Goal: Task Accomplishment & Management: Use online tool/utility

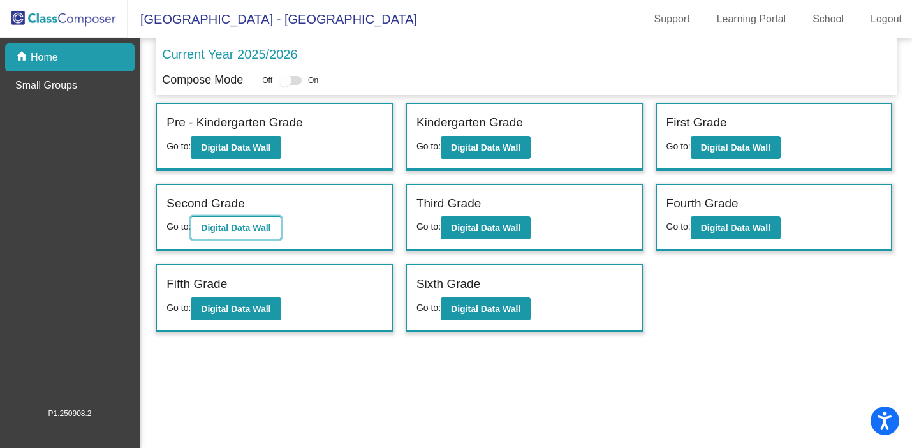
click at [221, 225] on b "Digital Data Wall" at bounding box center [236, 228] width 70 height 10
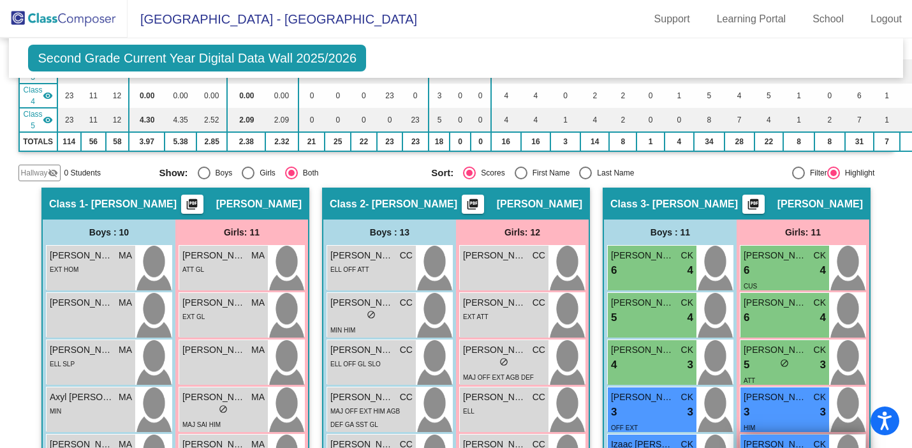
scroll to position [189, 0]
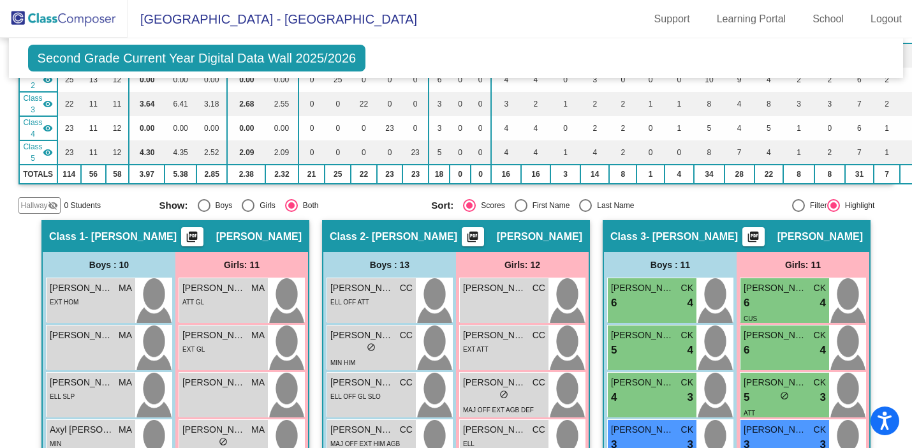
click at [761, 238] on mat-icon "picture_as_pdf" at bounding box center [753, 239] width 15 height 18
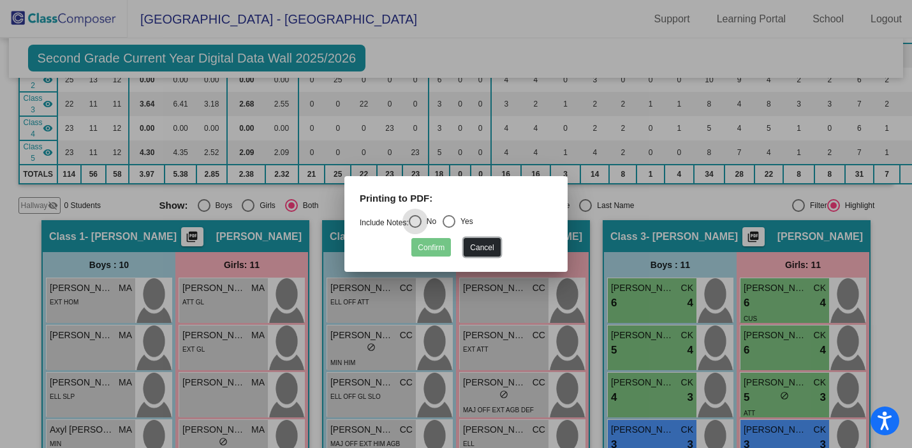
click at [475, 256] on button "Cancel" at bounding box center [482, 247] width 36 height 18
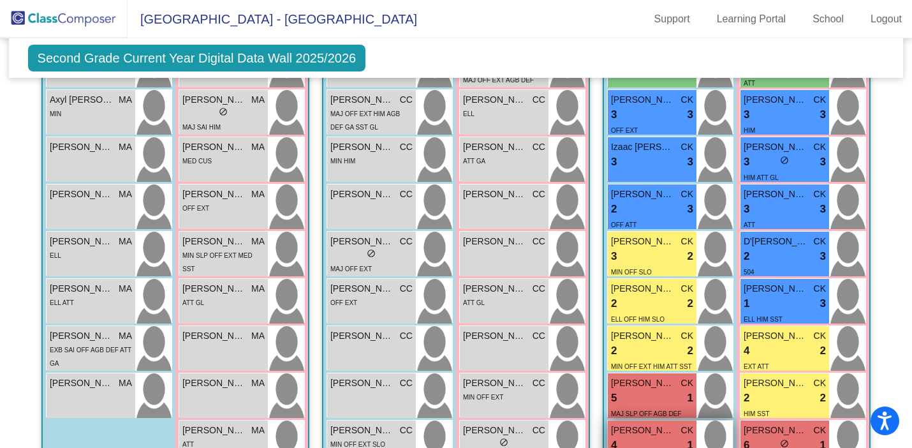
scroll to position [524, 0]
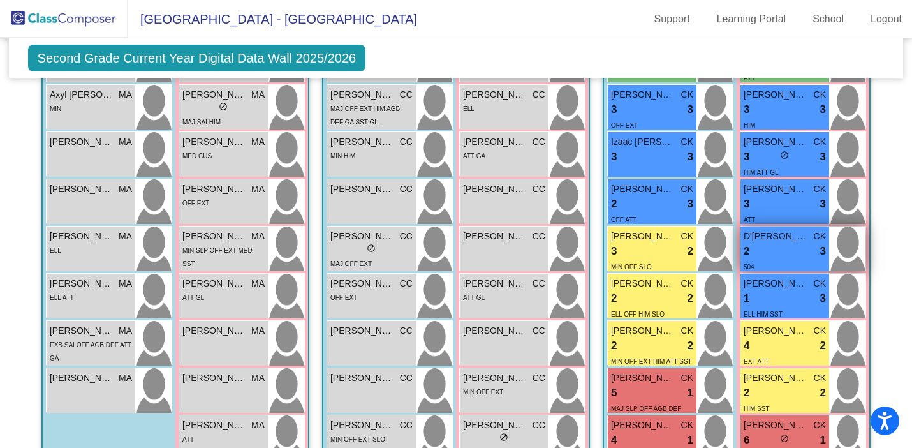
click at [767, 247] on div "2 lock do_not_disturb_alt 3" at bounding box center [785, 251] width 82 height 17
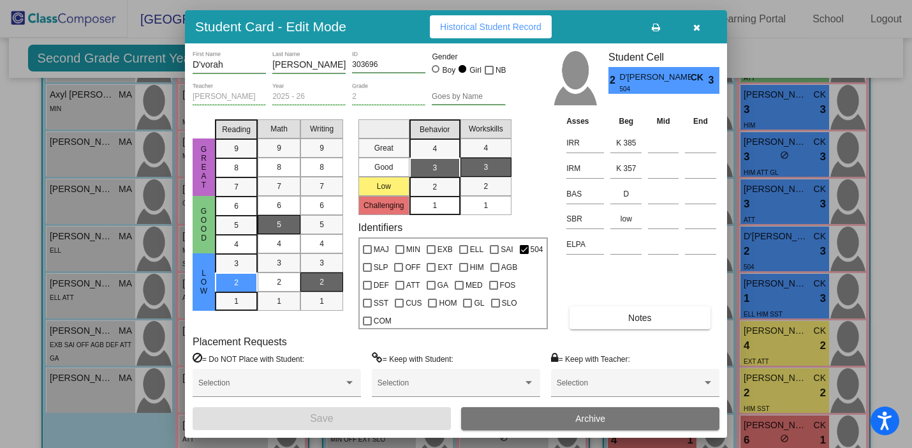
click at [698, 29] on icon "button" at bounding box center [696, 27] width 7 height 9
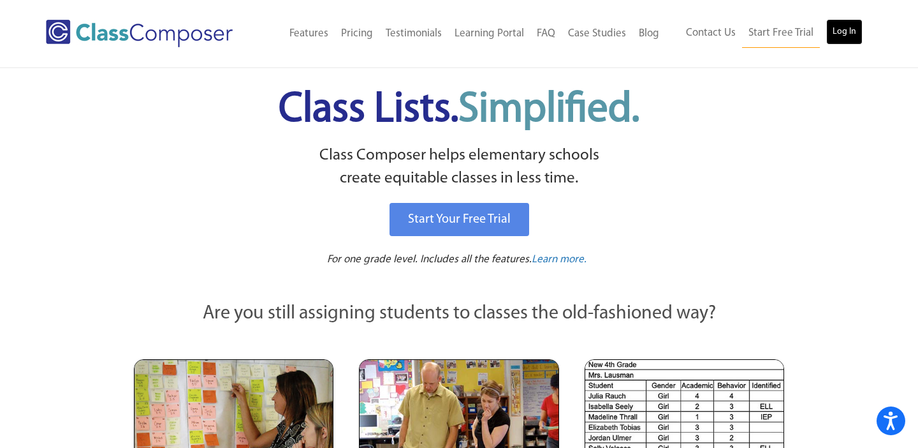
click at [841, 26] on link "Log In" at bounding box center [845, 32] width 36 height 26
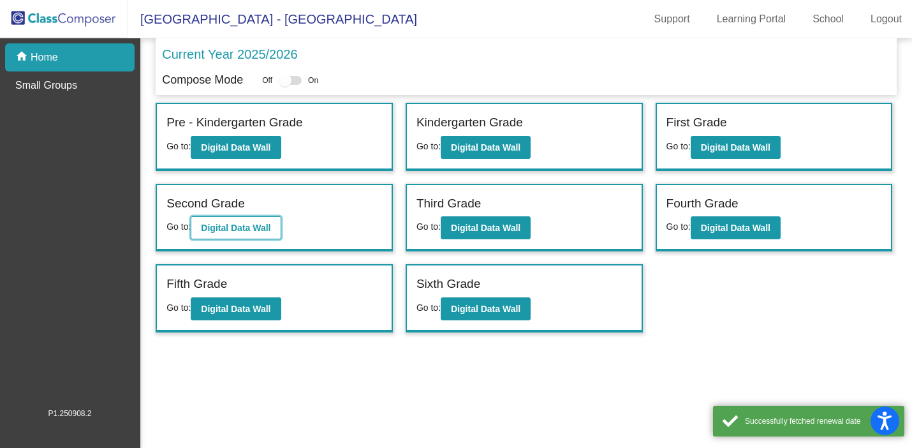
click at [270, 225] on b "Digital Data Wall" at bounding box center [236, 228] width 70 height 10
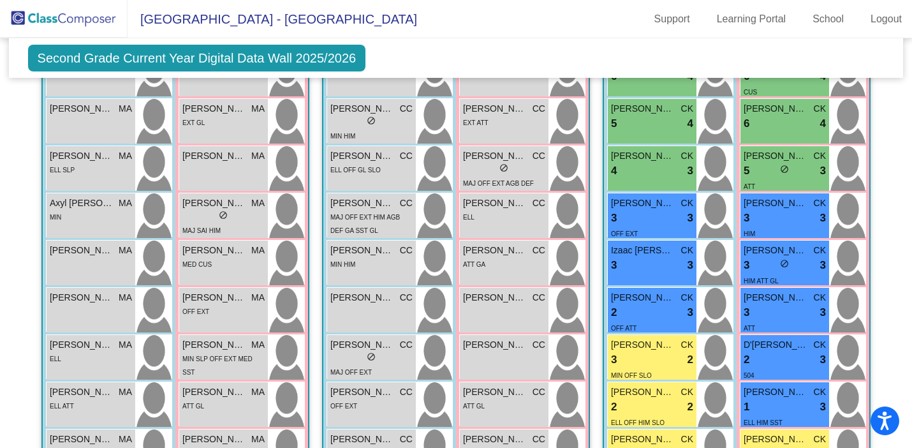
scroll to position [424, 0]
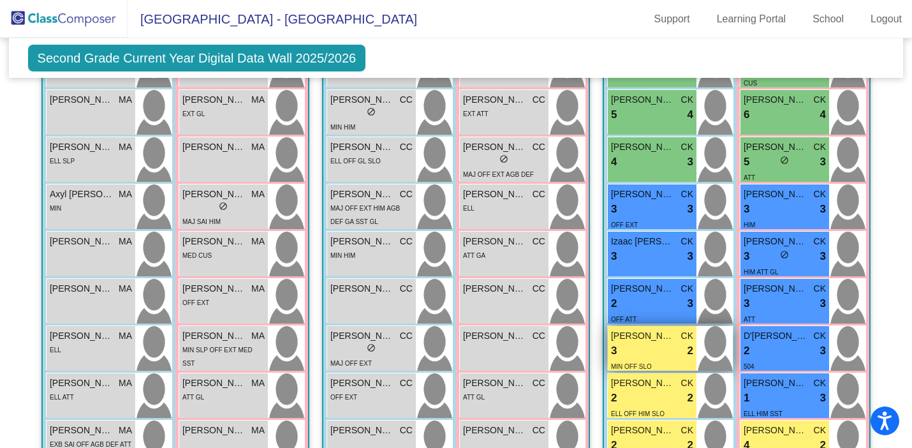
click at [643, 350] on div "3 lock do_not_disturb_alt 2" at bounding box center [652, 351] width 82 height 17
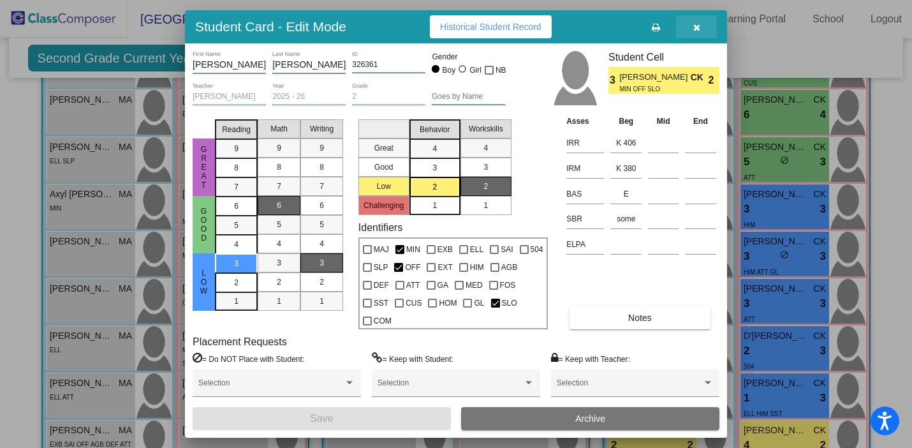
click at [705, 32] on button "button" at bounding box center [696, 26] width 41 height 23
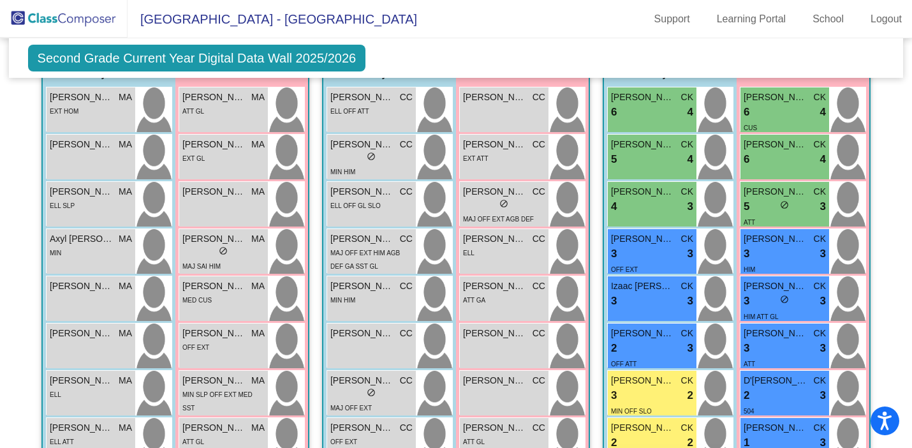
scroll to position [366, 0]
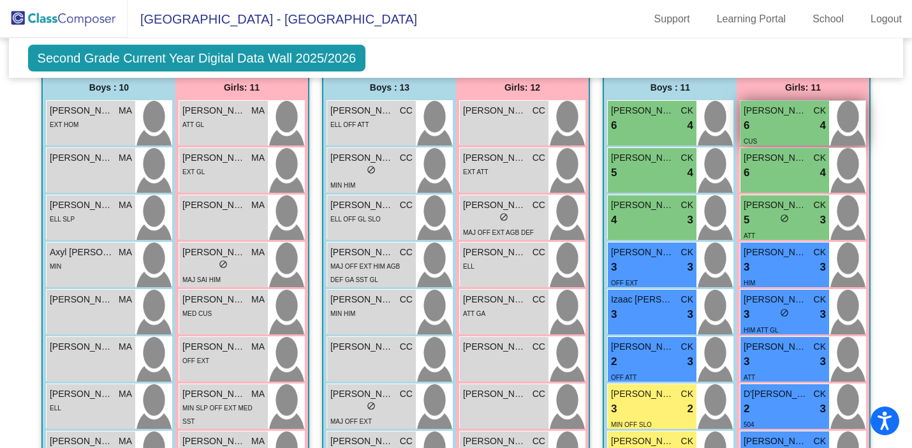
click at [768, 118] on div "6 lock do_not_disturb_alt 4" at bounding box center [785, 125] width 82 height 17
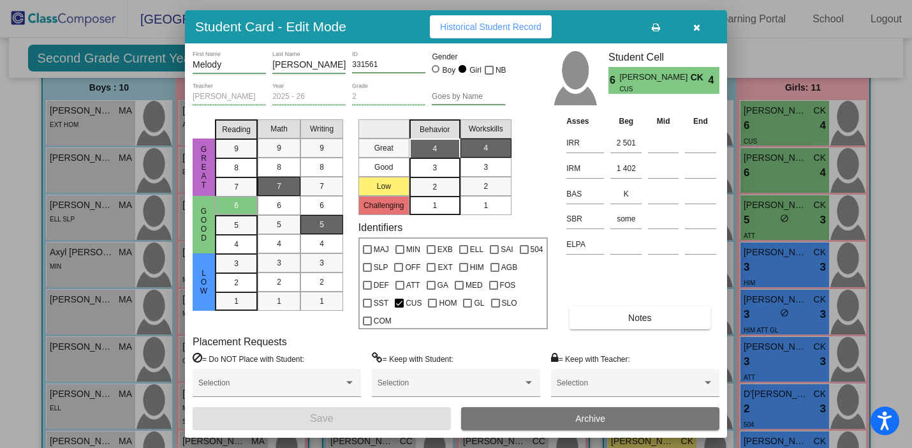
scroll to position [0, 0]
click at [504, 20] on button "Historical Student Record" at bounding box center [491, 26] width 122 height 23
